Goal: Transaction & Acquisition: Purchase product/service

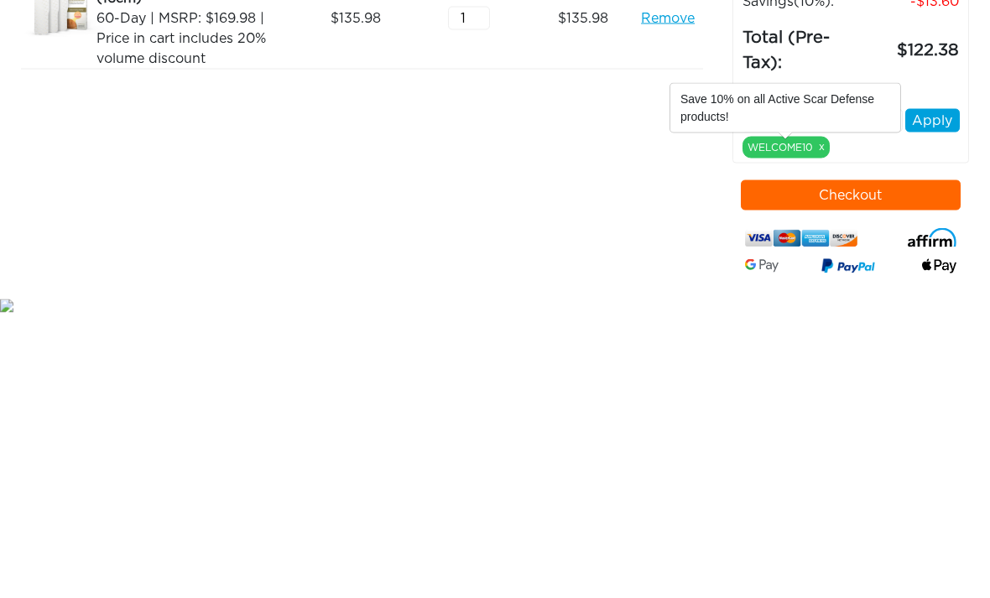
click at [819, 316] on link "x" at bounding box center [822, 323] width 6 height 15
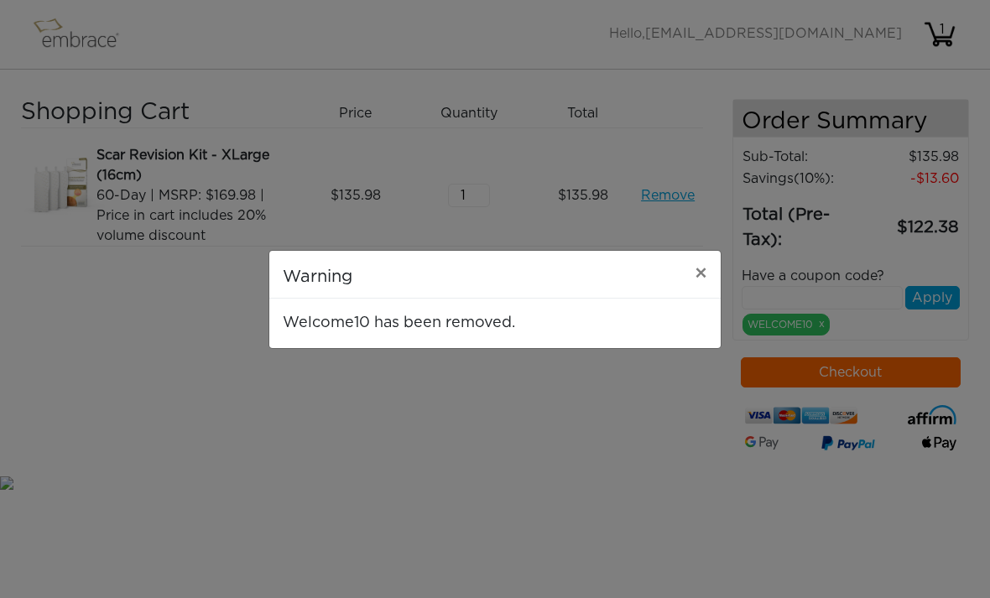
click at [699, 273] on span "×" at bounding box center [701, 274] width 13 height 20
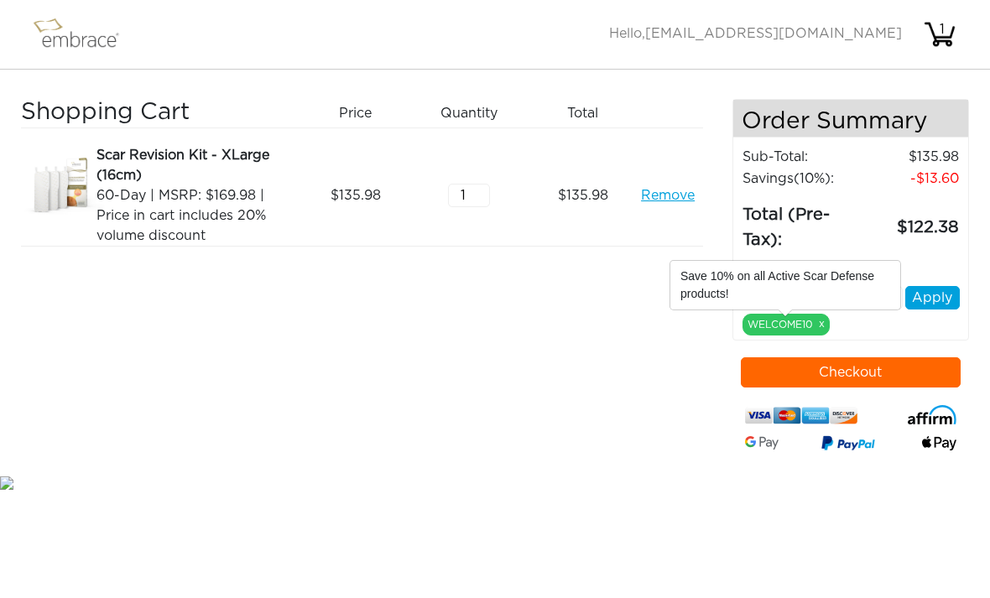
click at [804, 331] on div "WELCOME10 x" at bounding box center [786, 325] width 87 height 22
click at [809, 331] on div "WELCOME10 x" at bounding box center [786, 325] width 87 height 22
click at [940, 295] on button "Apply" at bounding box center [932, 297] width 55 height 23
click at [851, 373] on button "Checkout" at bounding box center [851, 372] width 221 height 30
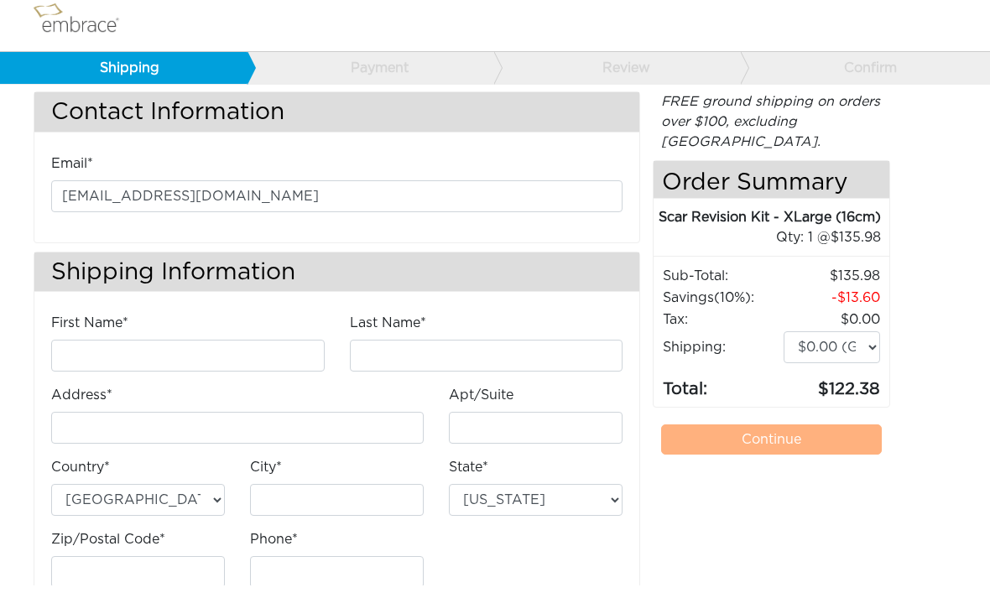
scroll to position [31, 0]
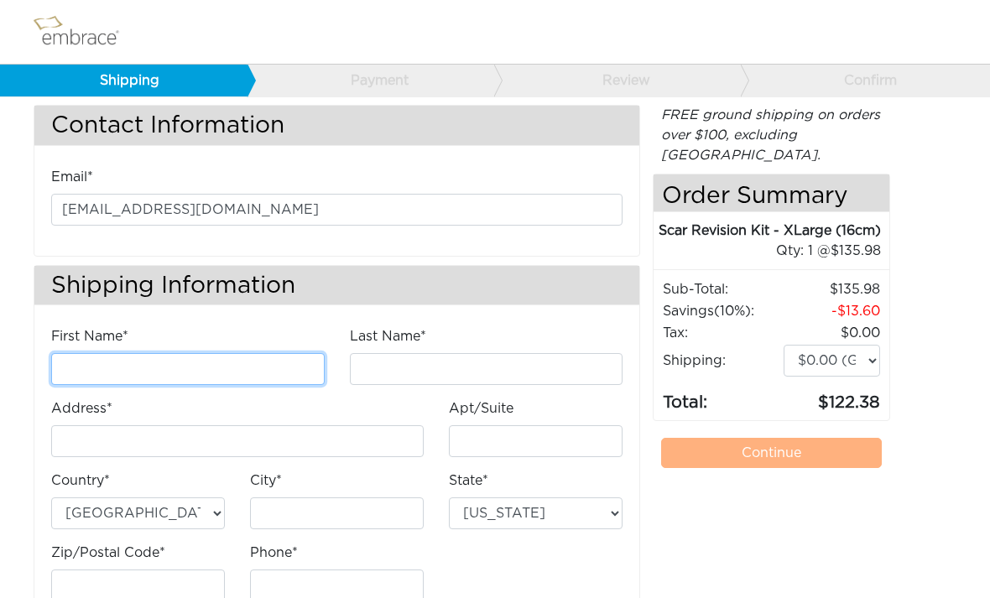
click at [250, 361] on input "First Name*" at bounding box center [188, 369] width 274 height 32
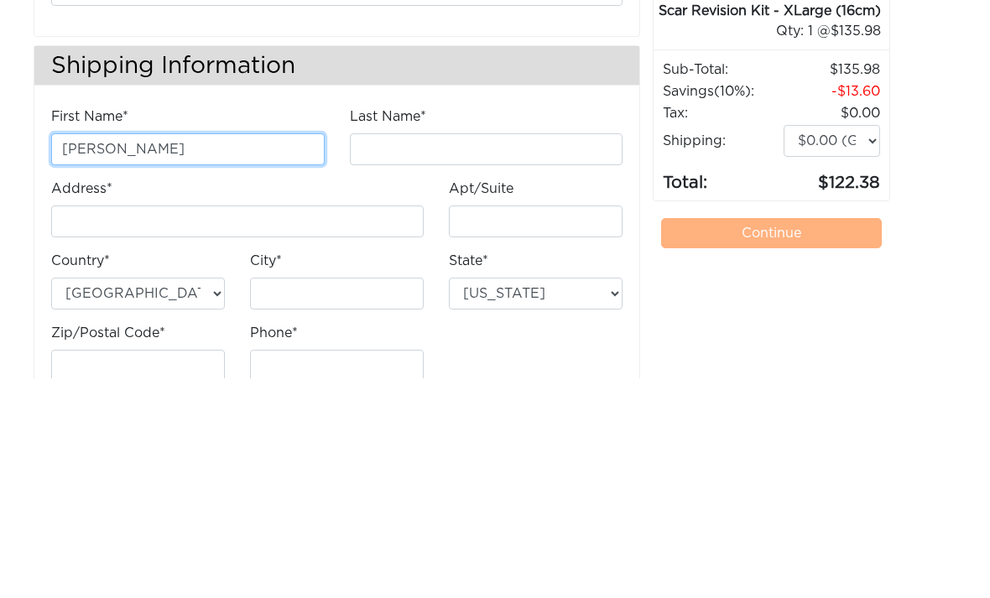
type input "[PERSON_NAME]"
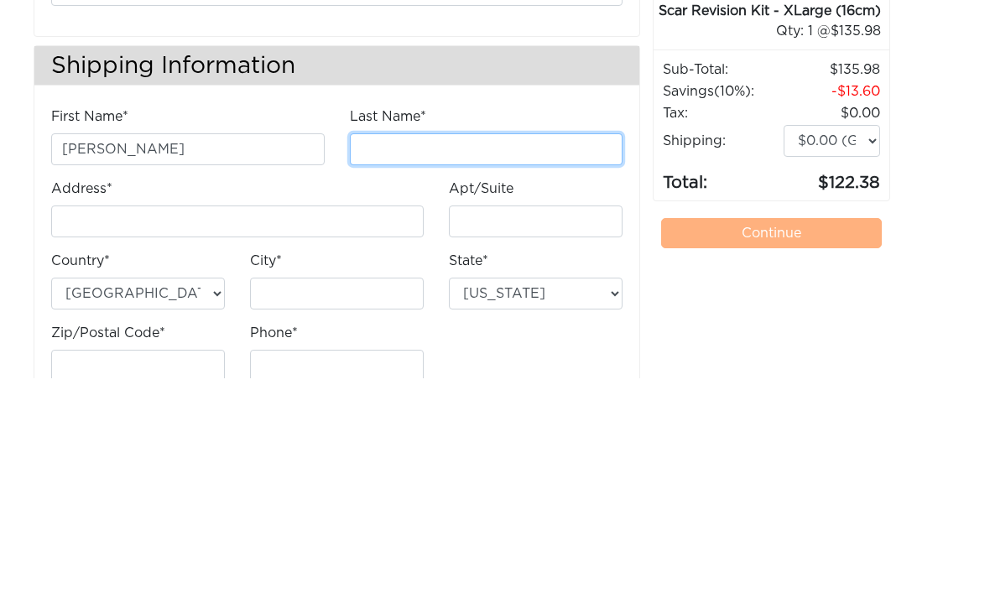
click at [425, 353] on input "Last Name*" at bounding box center [487, 369] width 274 height 32
type input "[PERSON_NAME]"
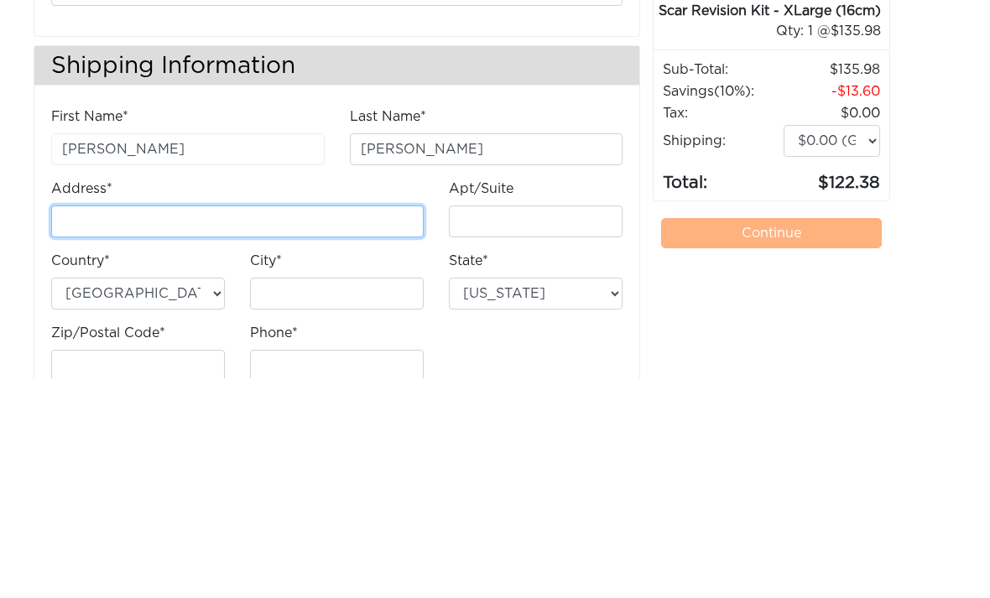
click at [68, 425] on input "Address*" at bounding box center [237, 441] width 373 height 32
type input "[STREET_ADDRESS]"
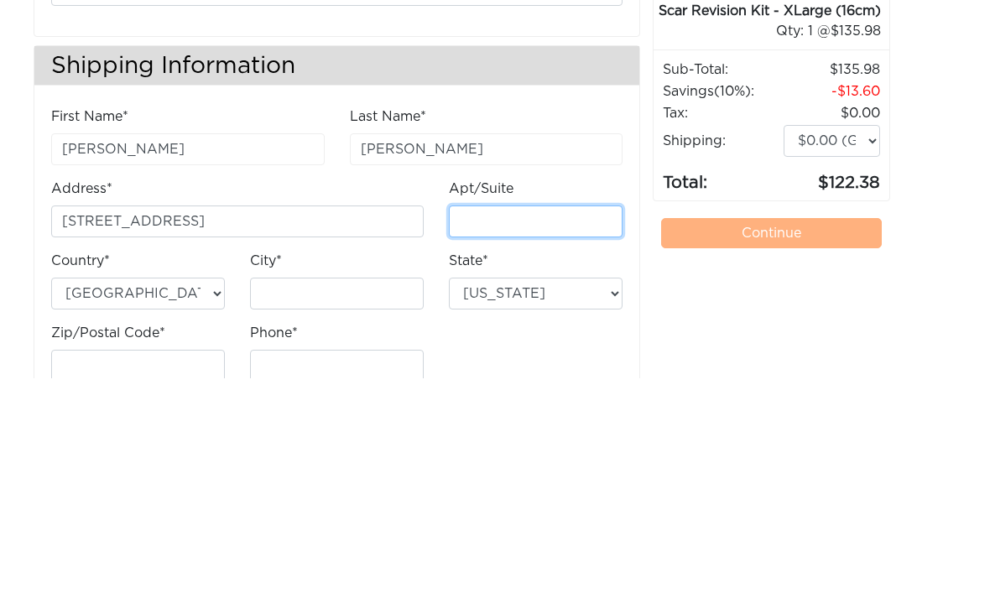
click at [571, 425] on input "Apt/Suite" at bounding box center [536, 441] width 174 height 32
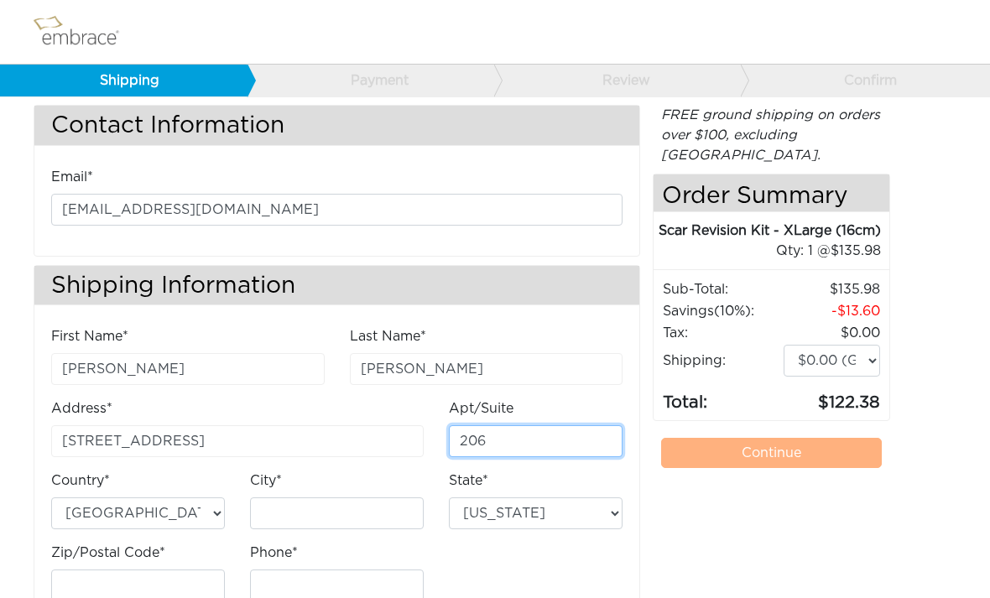
type input "206"
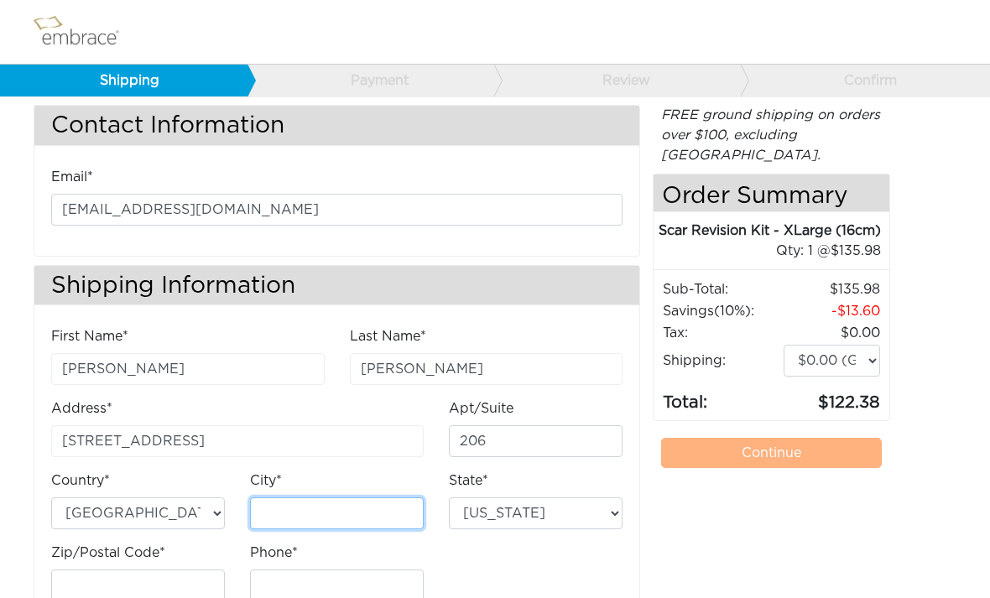
click at [355, 508] on input "City*" at bounding box center [337, 514] width 174 height 32
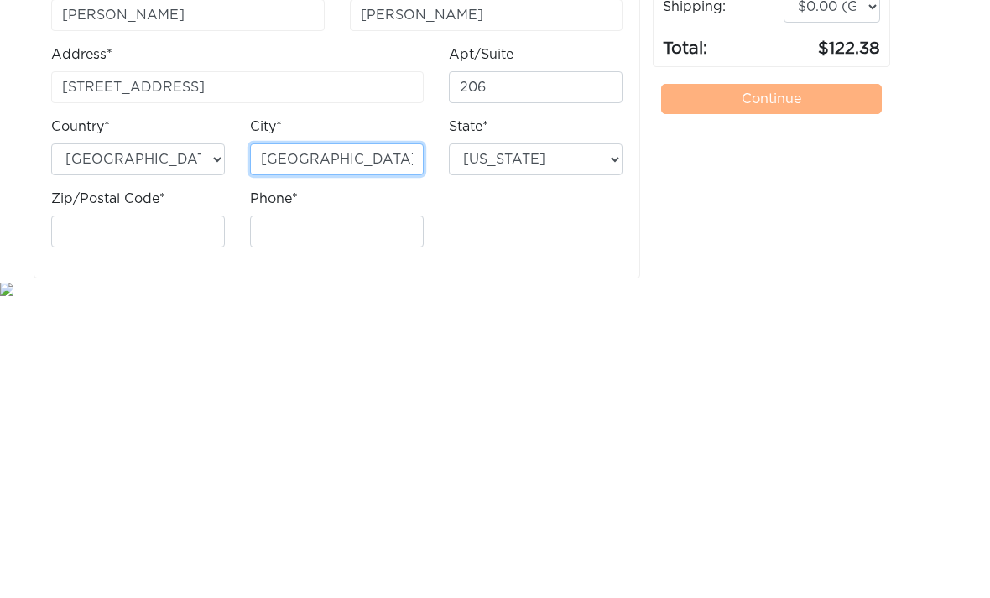
type input "Daytona Beach"
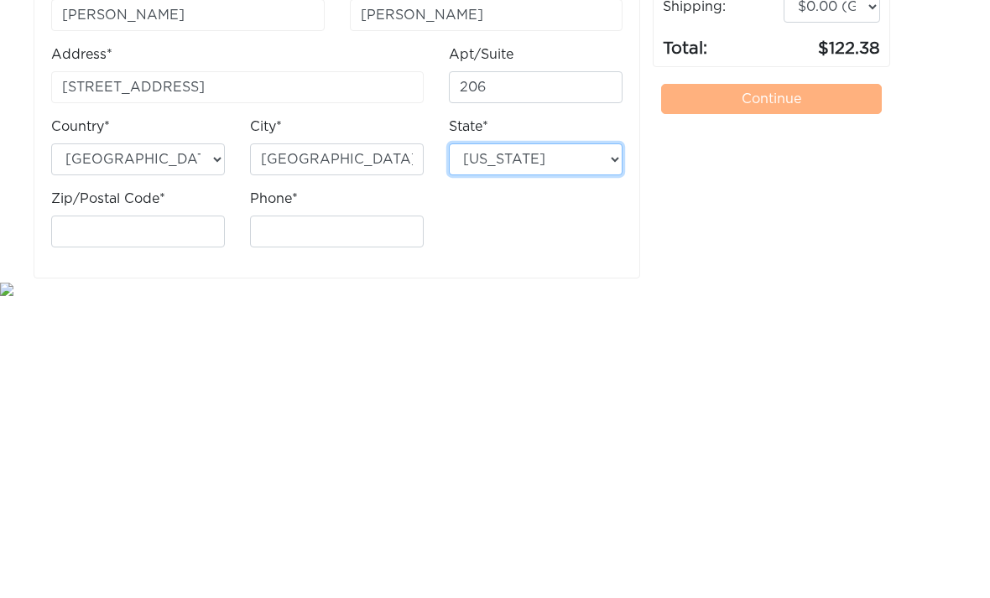
click at [602, 444] on select "Alabama Alaska Arizona Arkansas California Colorado Connecticut District of Col…" at bounding box center [536, 460] width 174 height 32
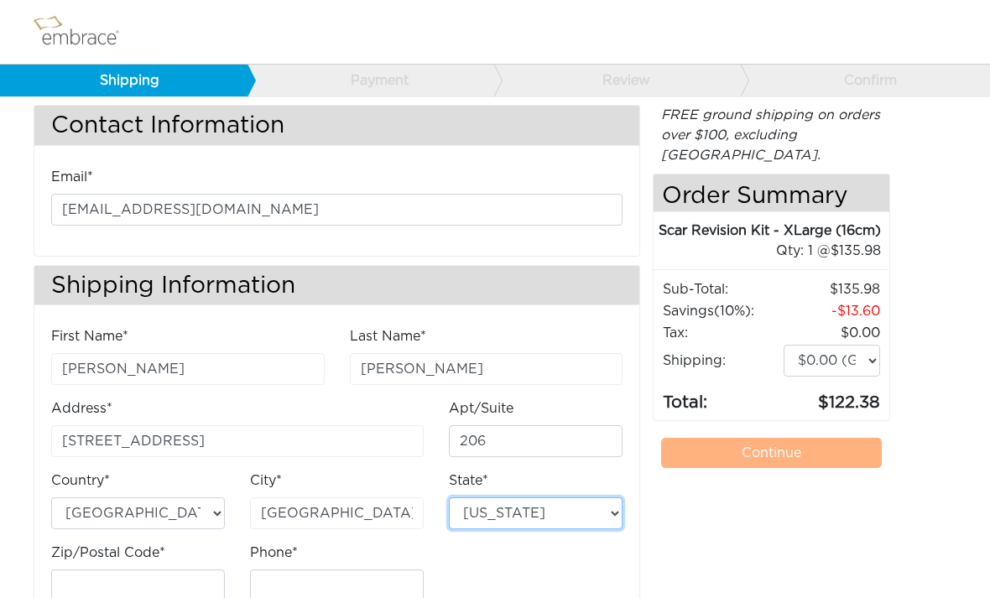
select select "FL"
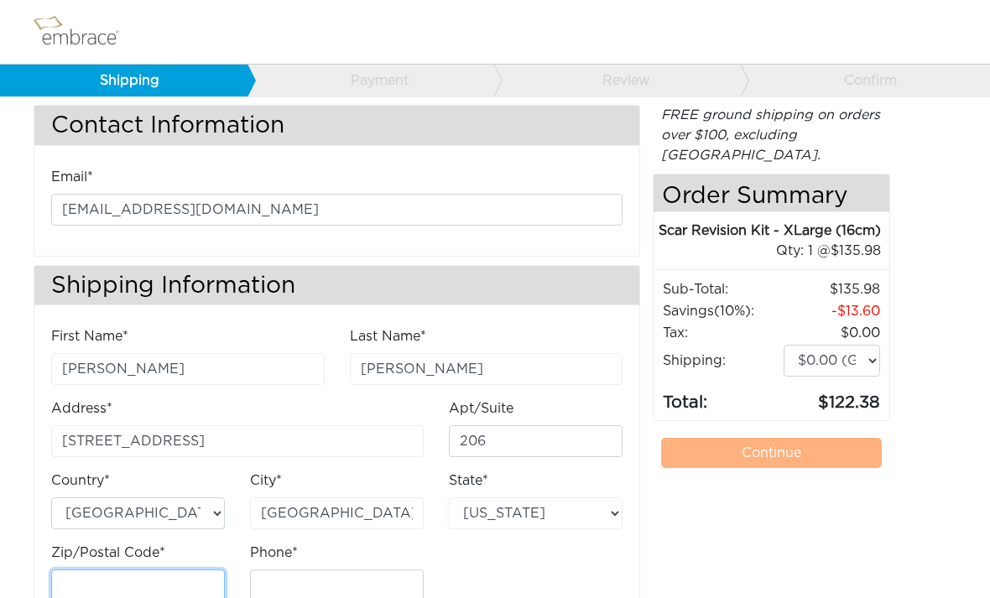
click at [141, 584] on input "Zip/Postal Code*" at bounding box center [138, 586] width 174 height 32
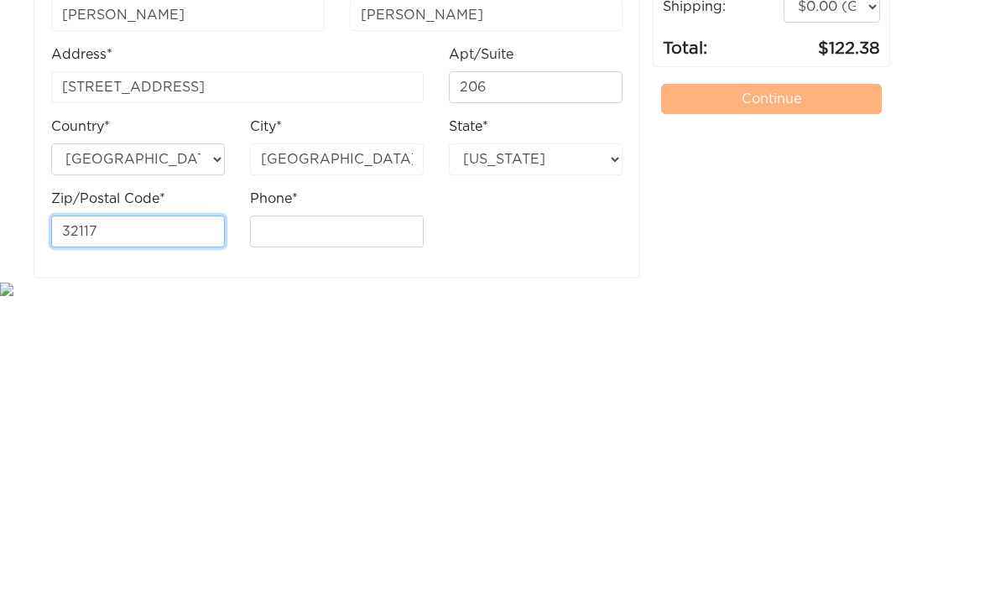
type input "32117"
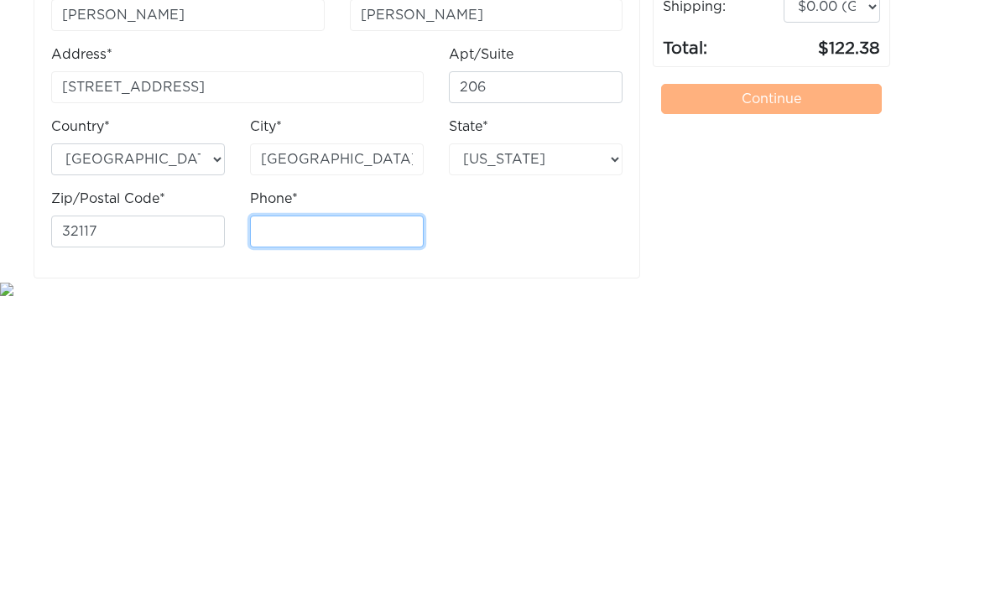
click at [379, 516] on input "Phone*" at bounding box center [337, 532] width 174 height 32
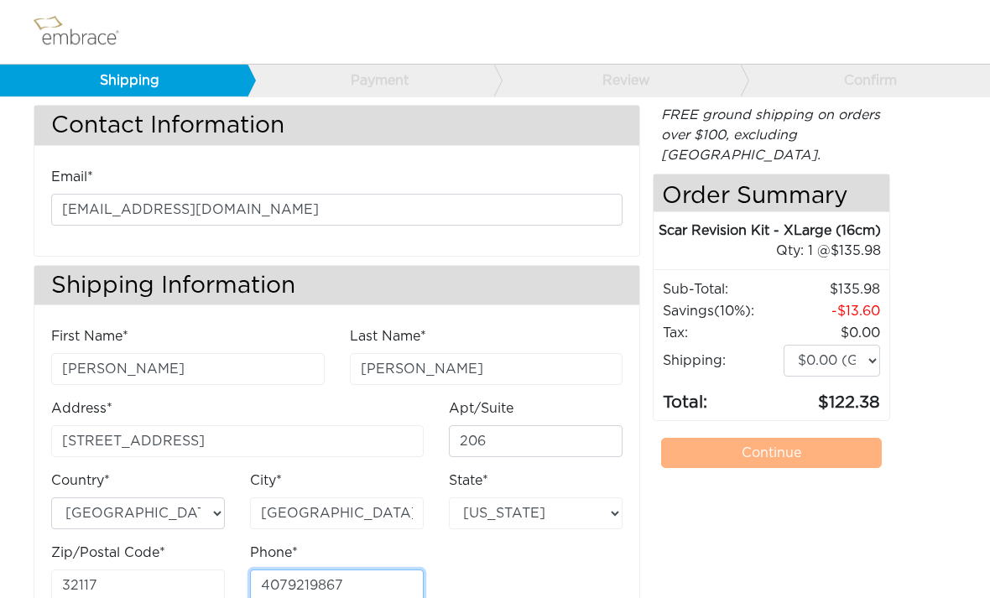
type input "4079219867"
click at [873, 361] on select "$0.00 (Ground) $15.00 (Express Saver) $20.00 (Two Day) $30.00 (Overnight)" at bounding box center [832, 361] width 96 height 32
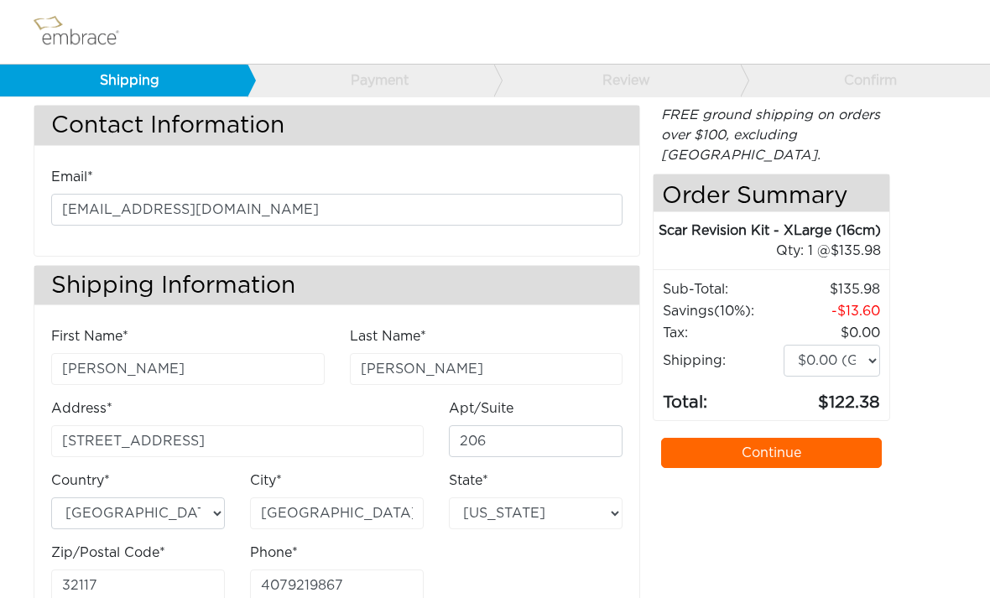
click at [802, 455] on link "Continue" at bounding box center [771, 453] width 221 height 30
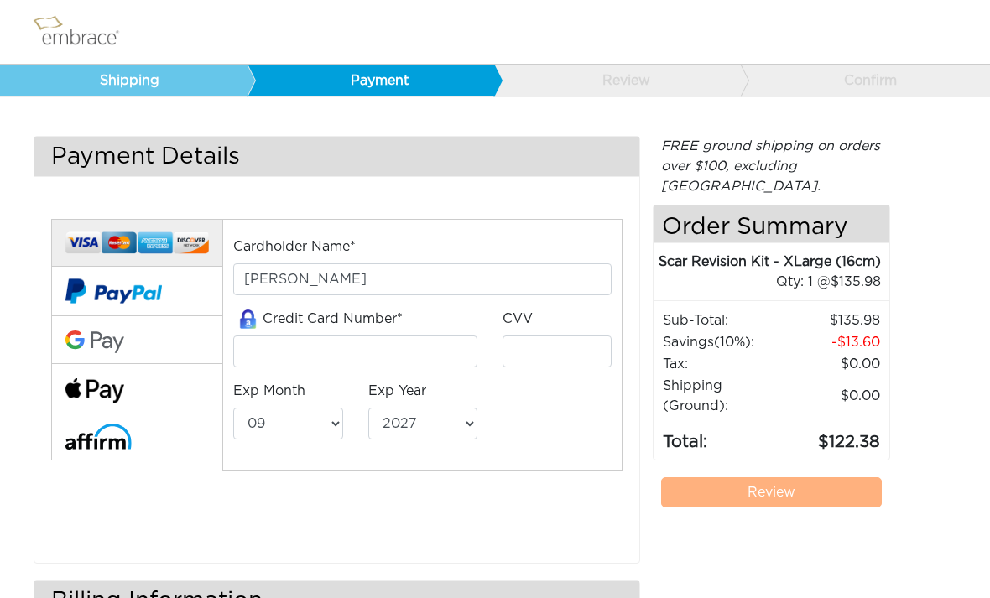
select select "9"
select select "2027"
click at [366, 356] on input "tel" at bounding box center [355, 352] width 244 height 32
